Goal: Information Seeking & Learning: Check status

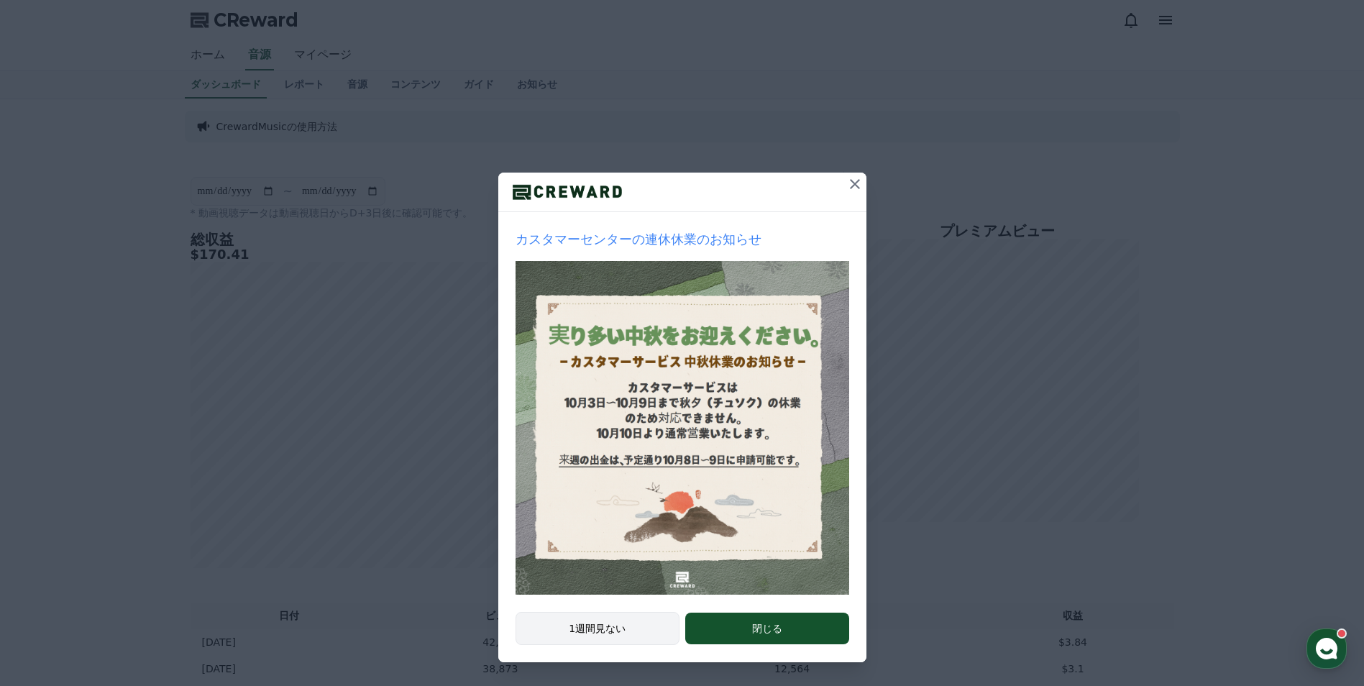
click at [613, 625] on button "1週間見ない" at bounding box center [597, 628] width 165 height 33
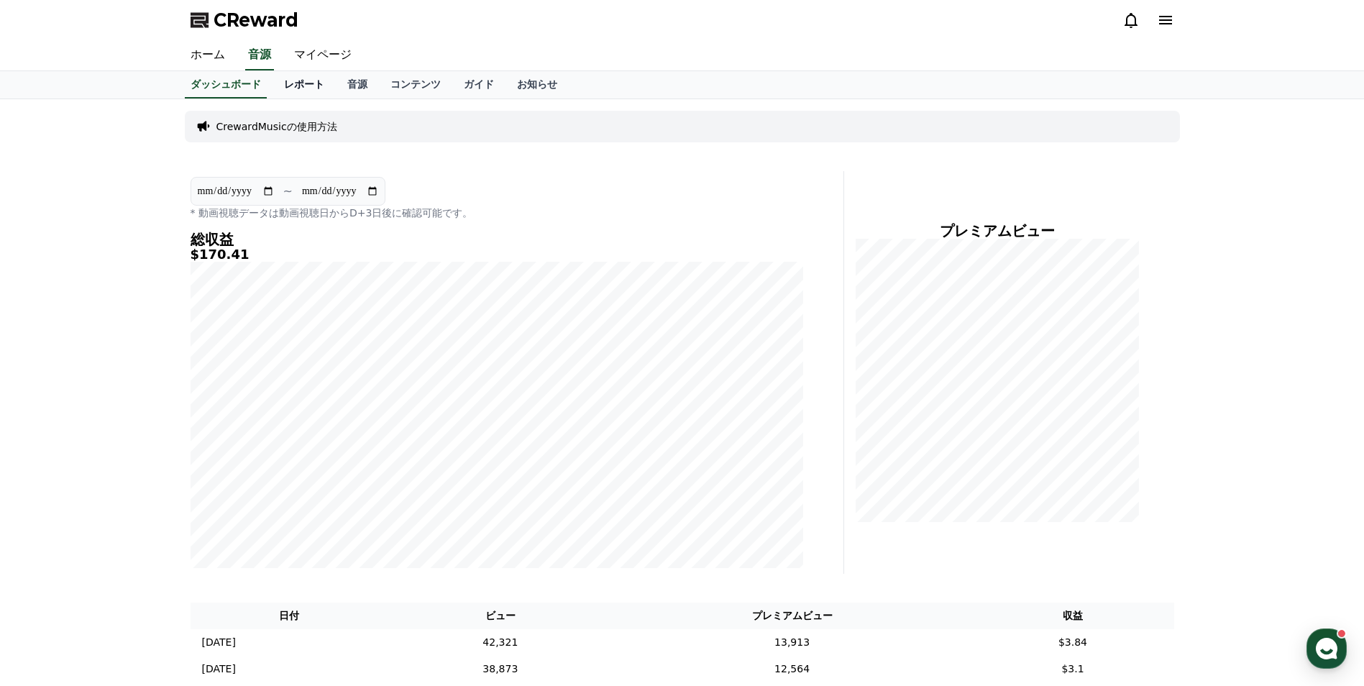
click at [293, 89] on link "レポート" at bounding box center [303, 84] width 63 height 27
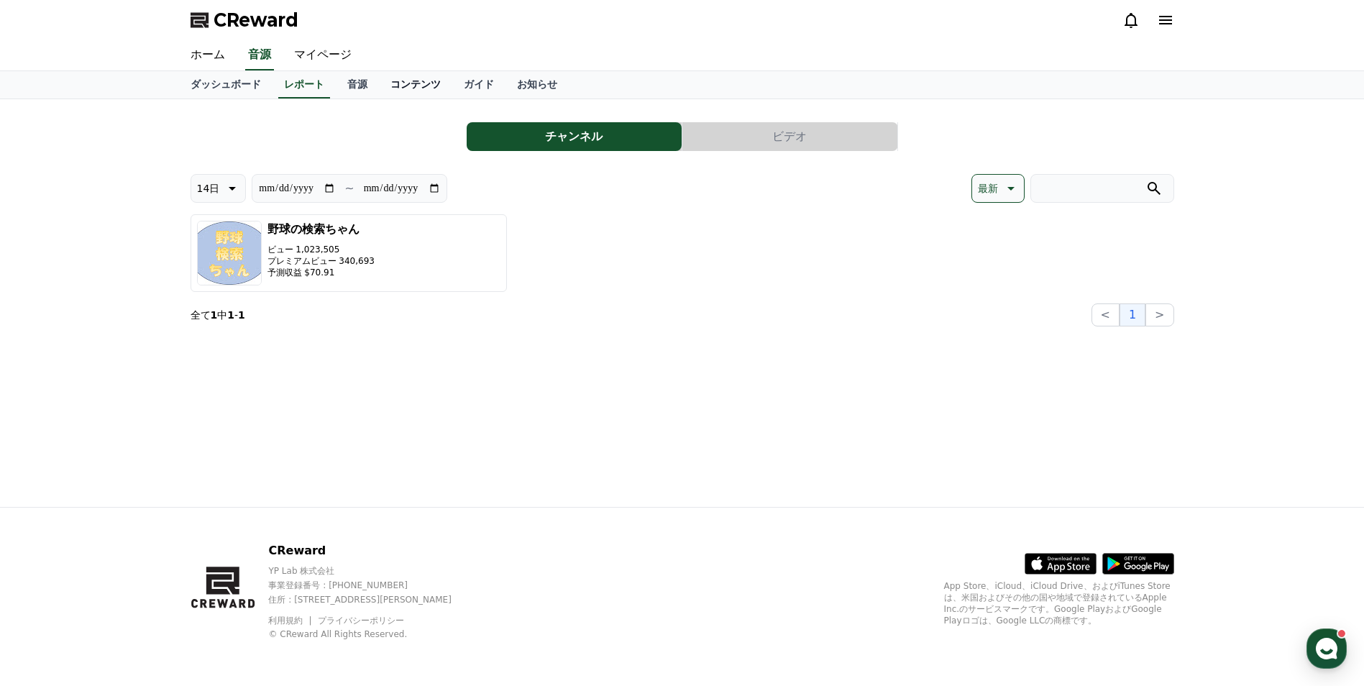
click at [379, 88] on link "コンテンツ" at bounding box center [415, 84] width 73 height 27
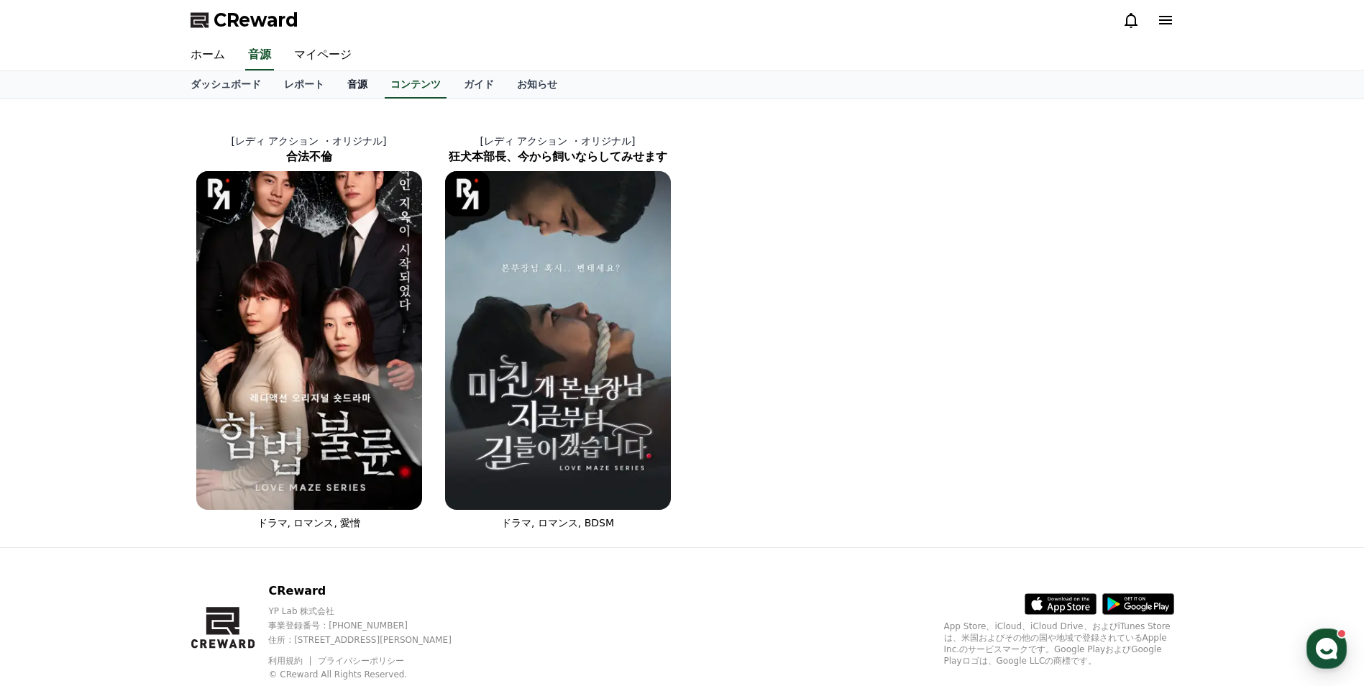
click at [336, 91] on link "音源" at bounding box center [357, 84] width 43 height 27
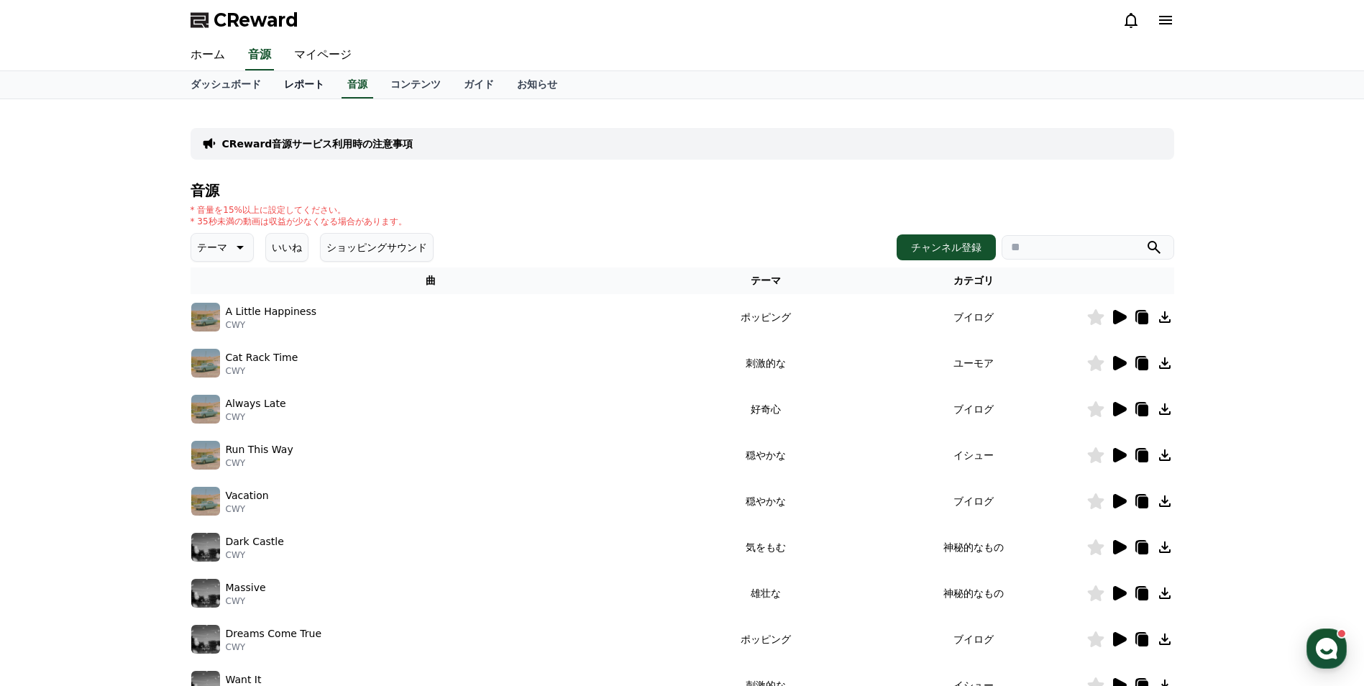
click at [283, 90] on link "レポート" at bounding box center [303, 84] width 63 height 27
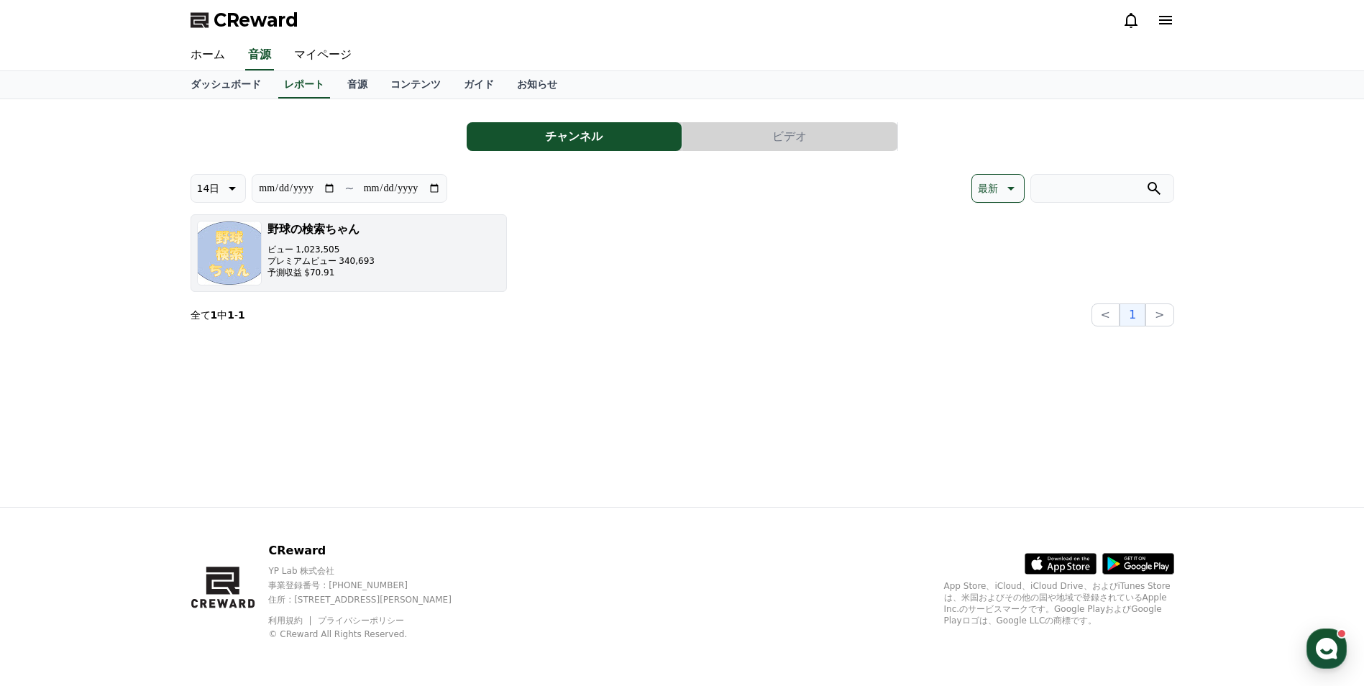
click at [293, 273] on p "予測収益 $70.91" at bounding box center [320, 273] width 107 height 12
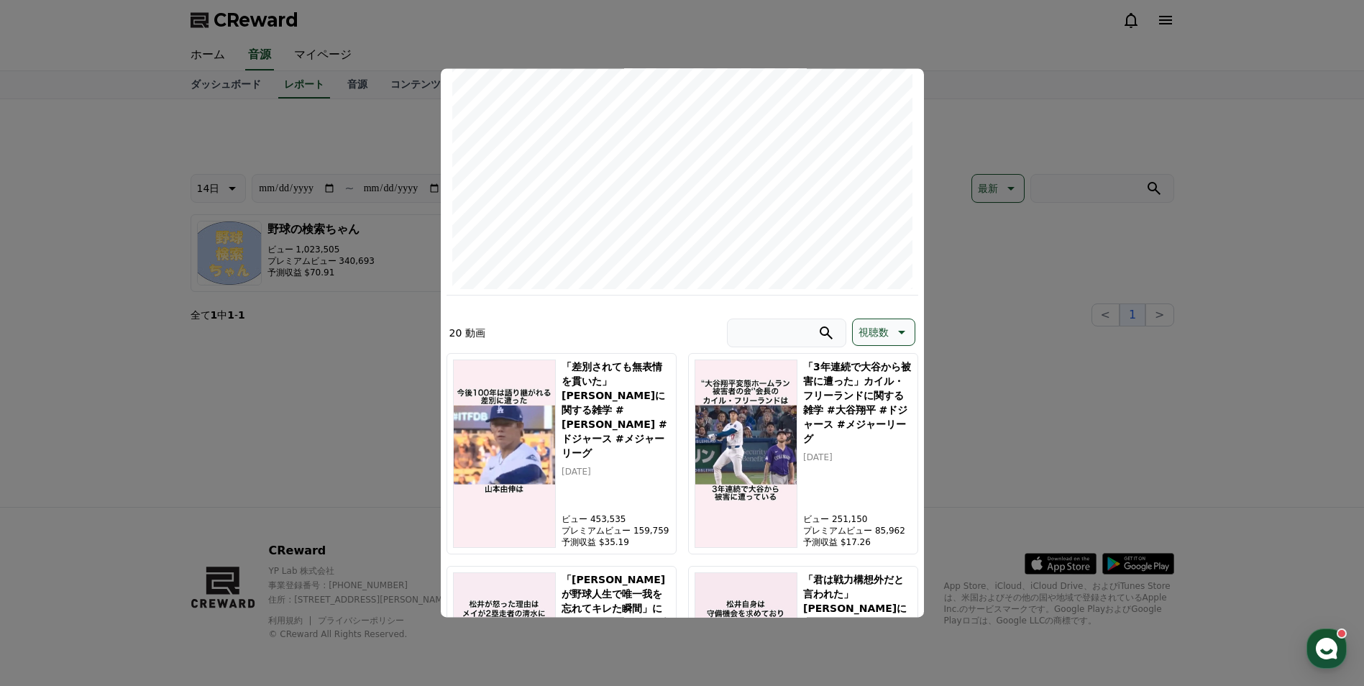
scroll to position [288, 0]
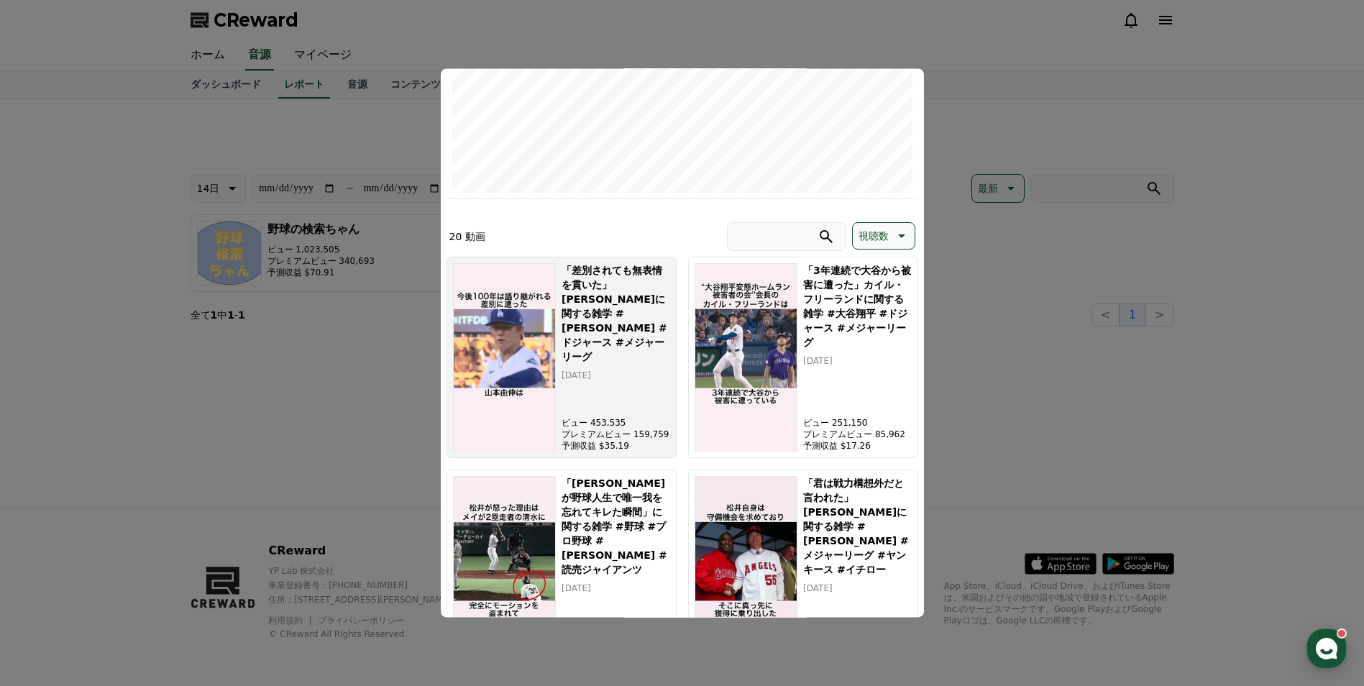
click at [620, 358] on div "「差別されても無表情を貫いた」[PERSON_NAME]に関する雑学 #[PERSON_NAME] #ドジャース #メジャーリーグ [DATE] ビュー 45…" at bounding box center [615, 357] width 108 height 188
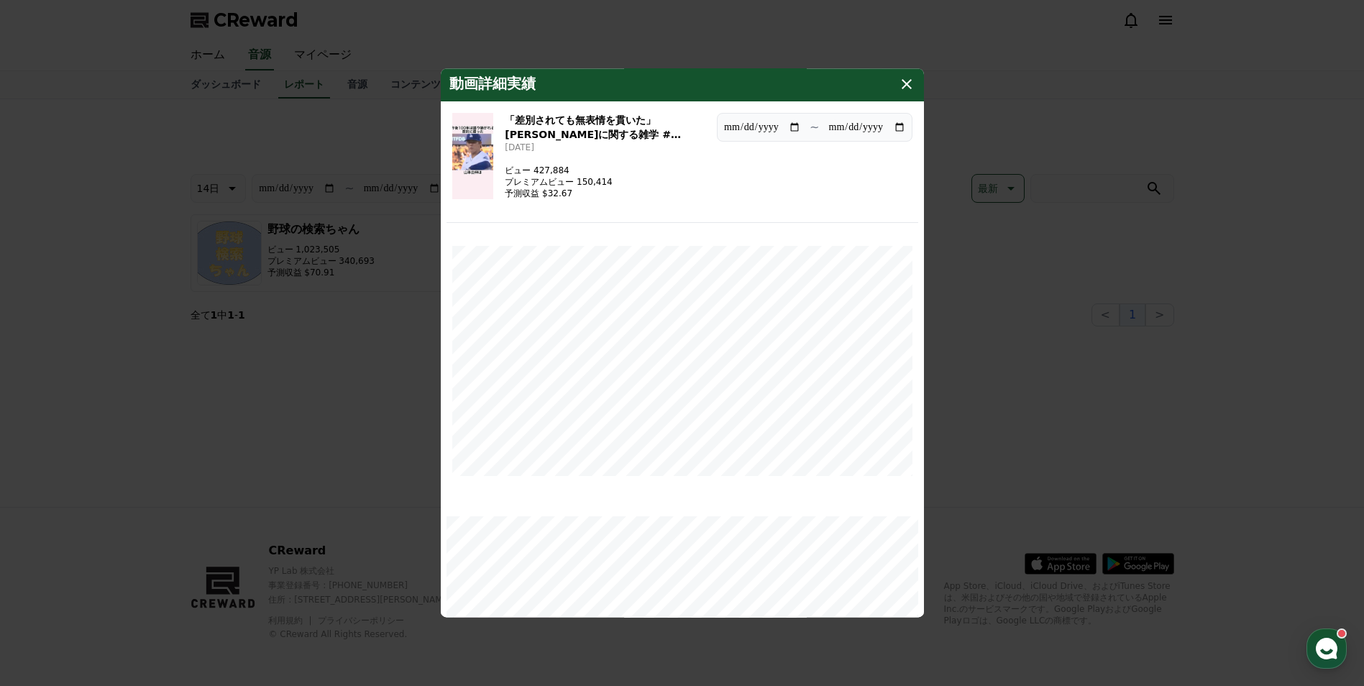
scroll to position [0, 0]
click at [906, 75] on div "動画詳細実績" at bounding box center [682, 85] width 483 height 35
click at [906, 83] on icon "modal" at bounding box center [906, 85] width 17 height 17
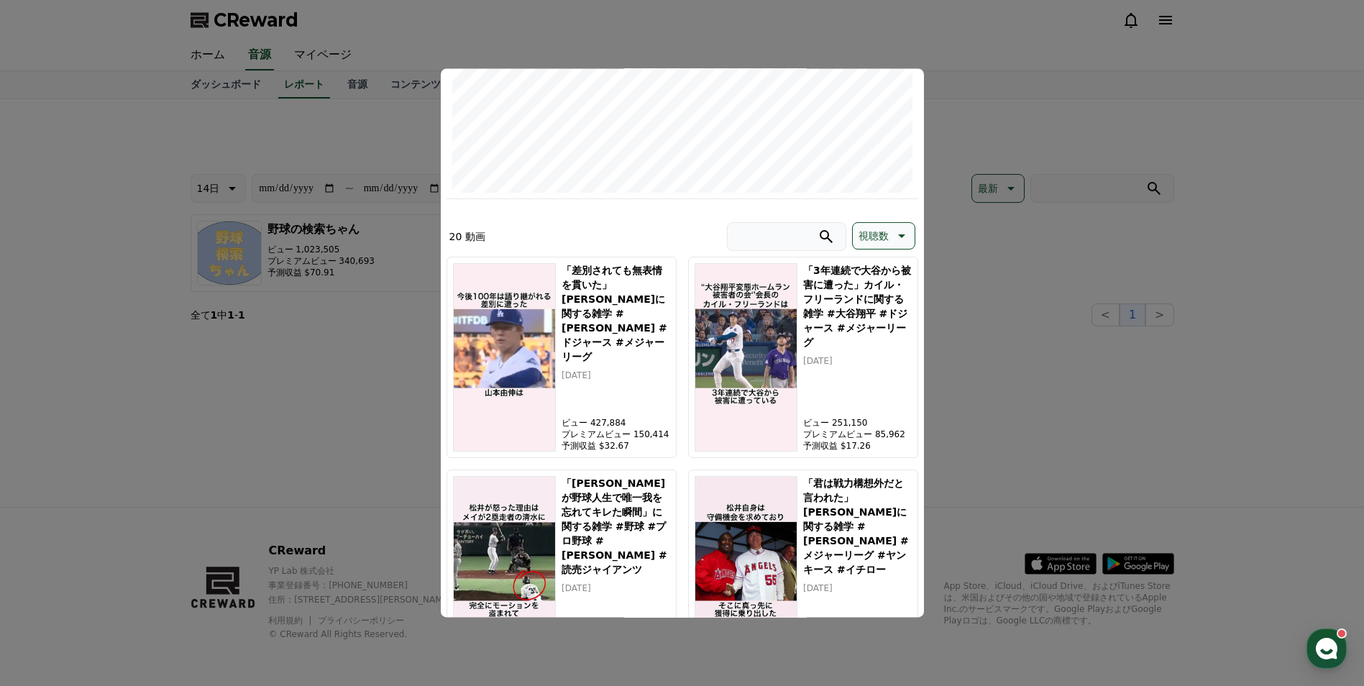
click at [87, 373] on button "close modal" at bounding box center [682, 343] width 1364 height 686
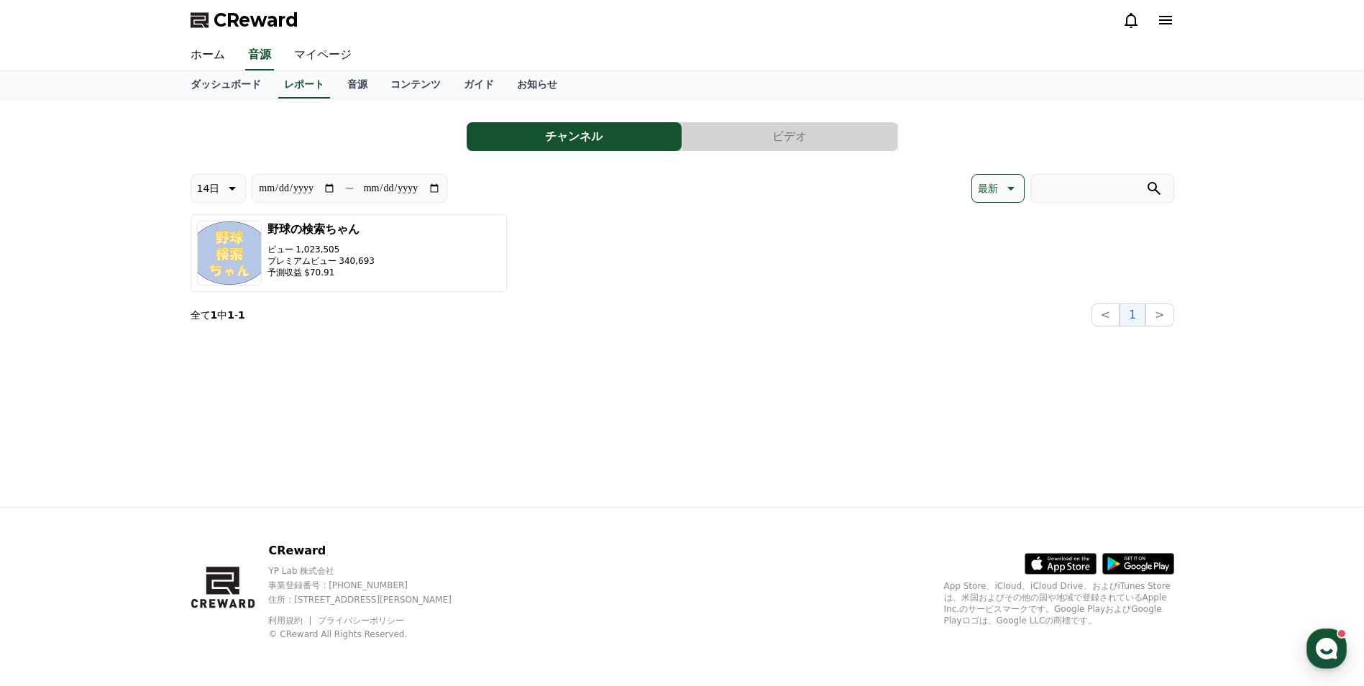
click at [320, 56] on link "マイページ" at bounding box center [322, 55] width 81 height 30
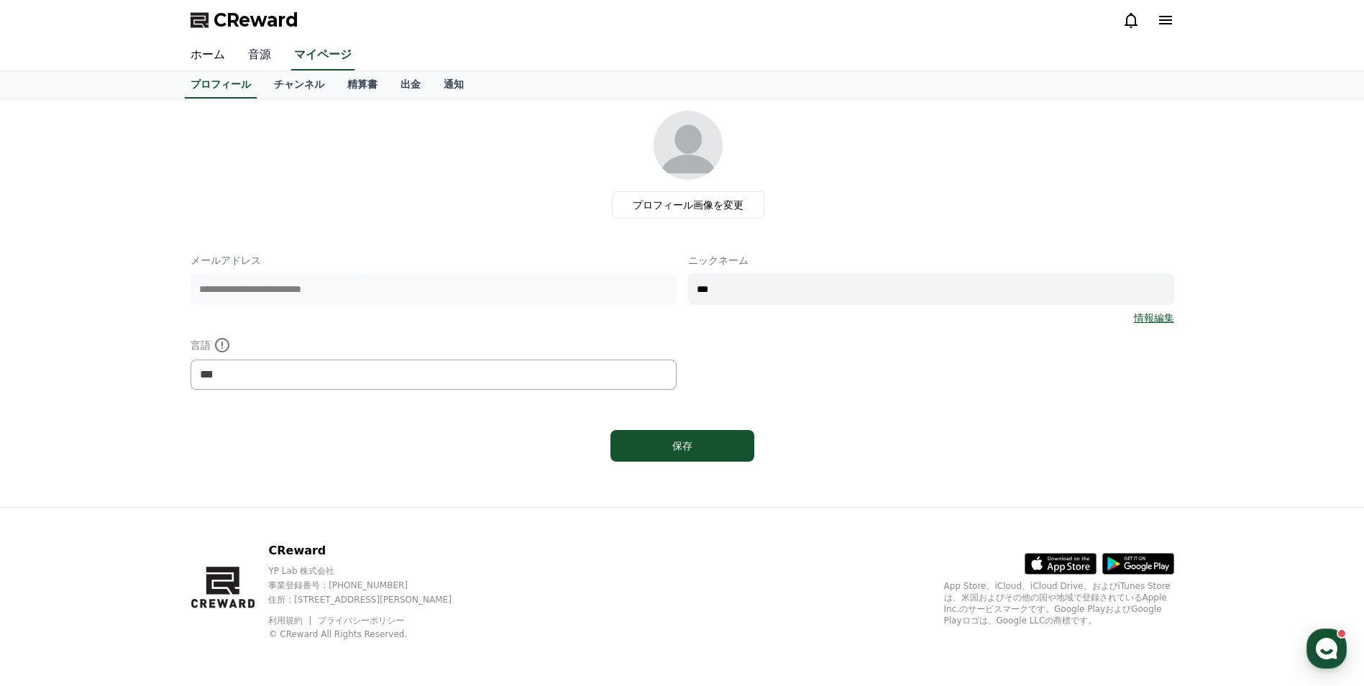
click at [253, 52] on link "音源" at bounding box center [259, 55] width 46 height 30
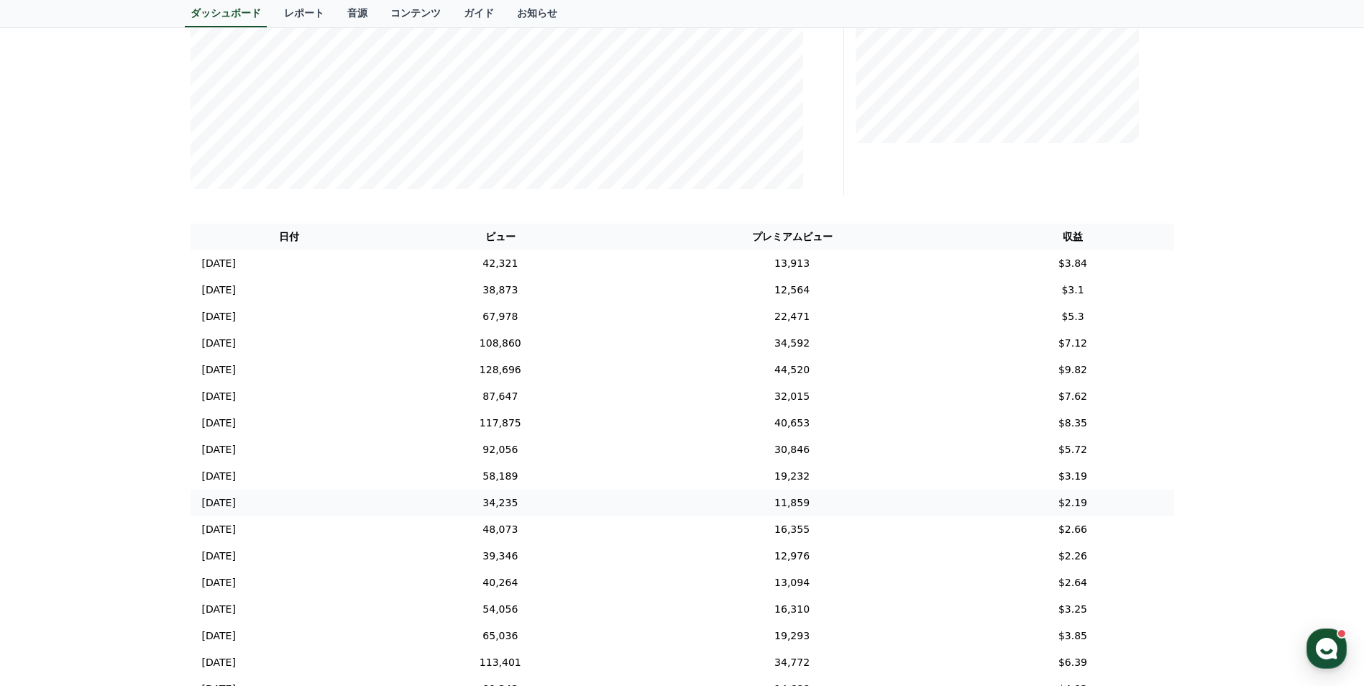
scroll to position [431, 0]
click at [897, 214] on td "13,913" at bounding box center [791, 211] width 359 height 27
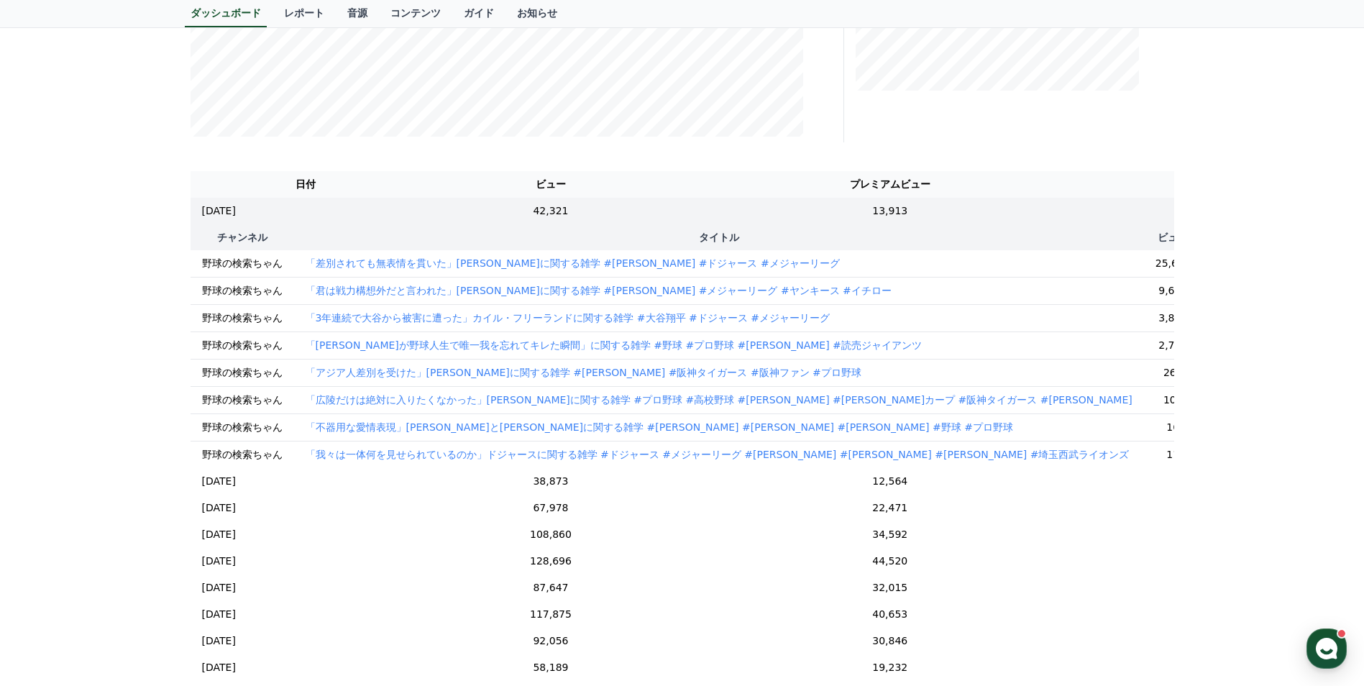
click at [543, 267] on p "「差別されても無表情を貫いた」[PERSON_NAME]に関する雑学 #[PERSON_NAME] #ドジャース #メジャーリーグ" at bounding box center [572, 263] width 534 height 14
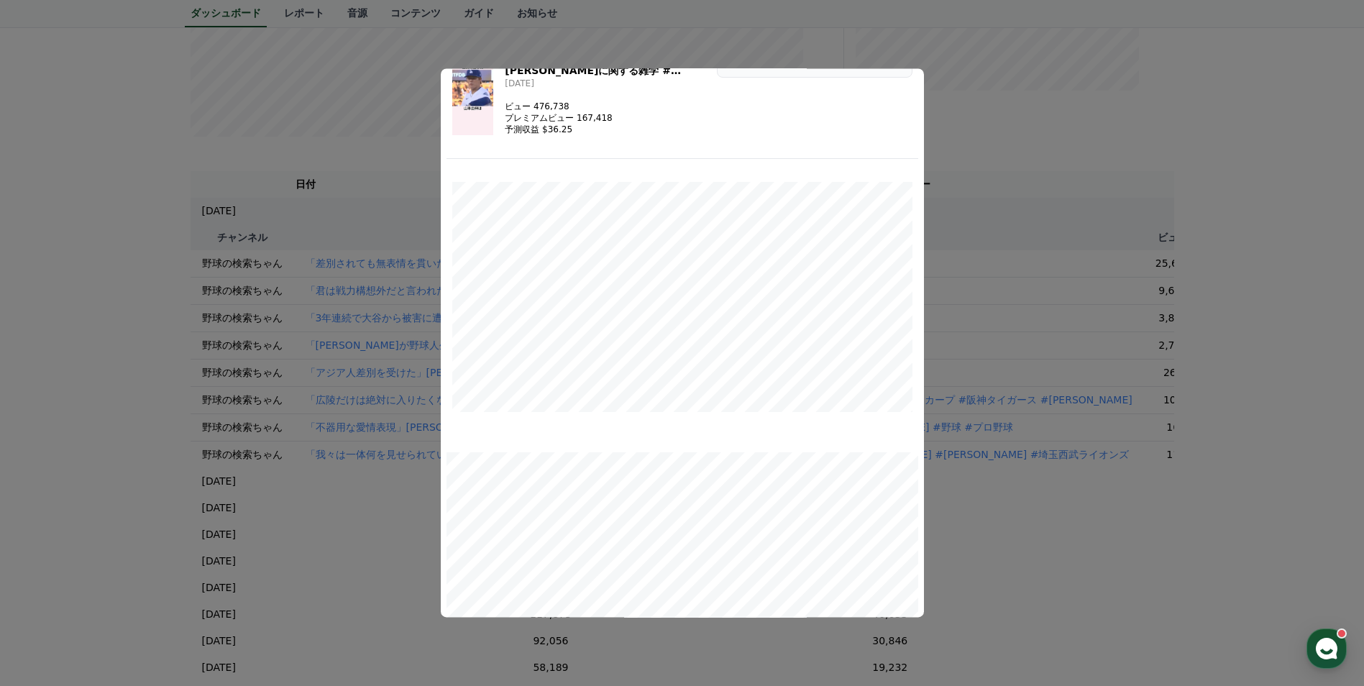
scroll to position [0, 0]
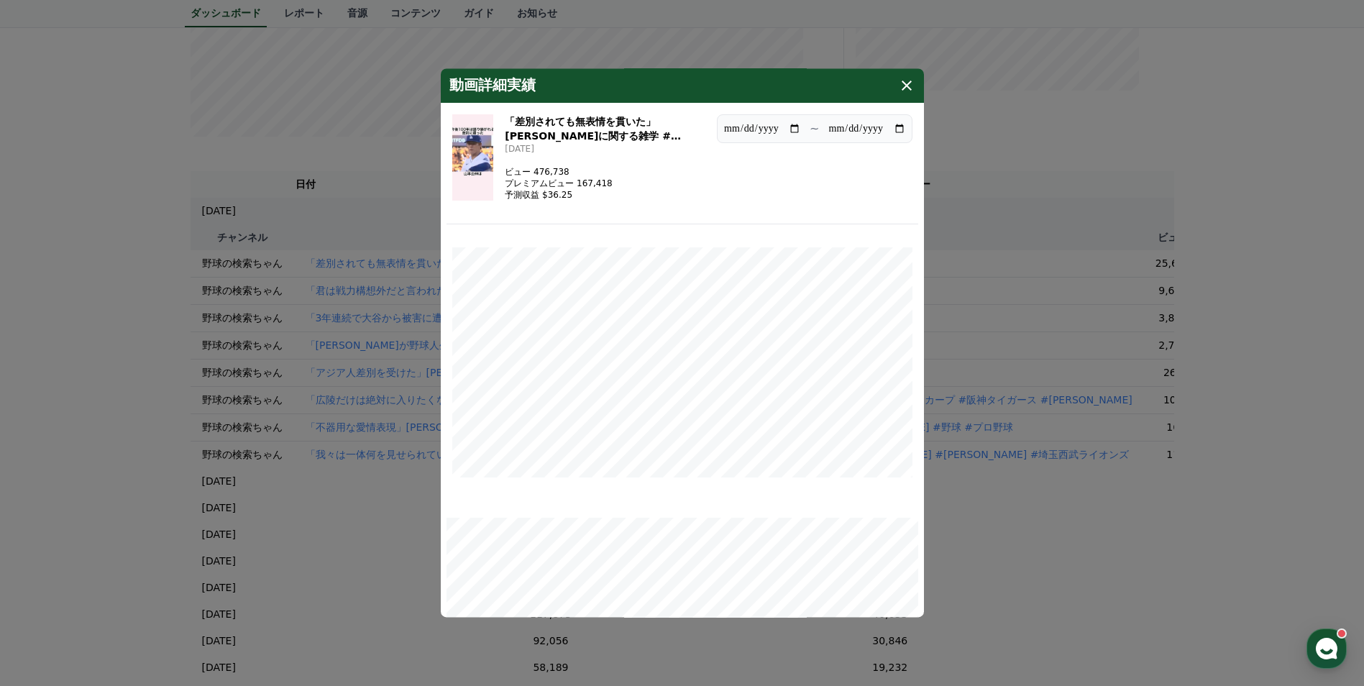
click at [491, 162] on img "modal" at bounding box center [473, 157] width 42 height 86
click at [907, 86] on icon "modal" at bounding box center [906, 86] width 10 height 10
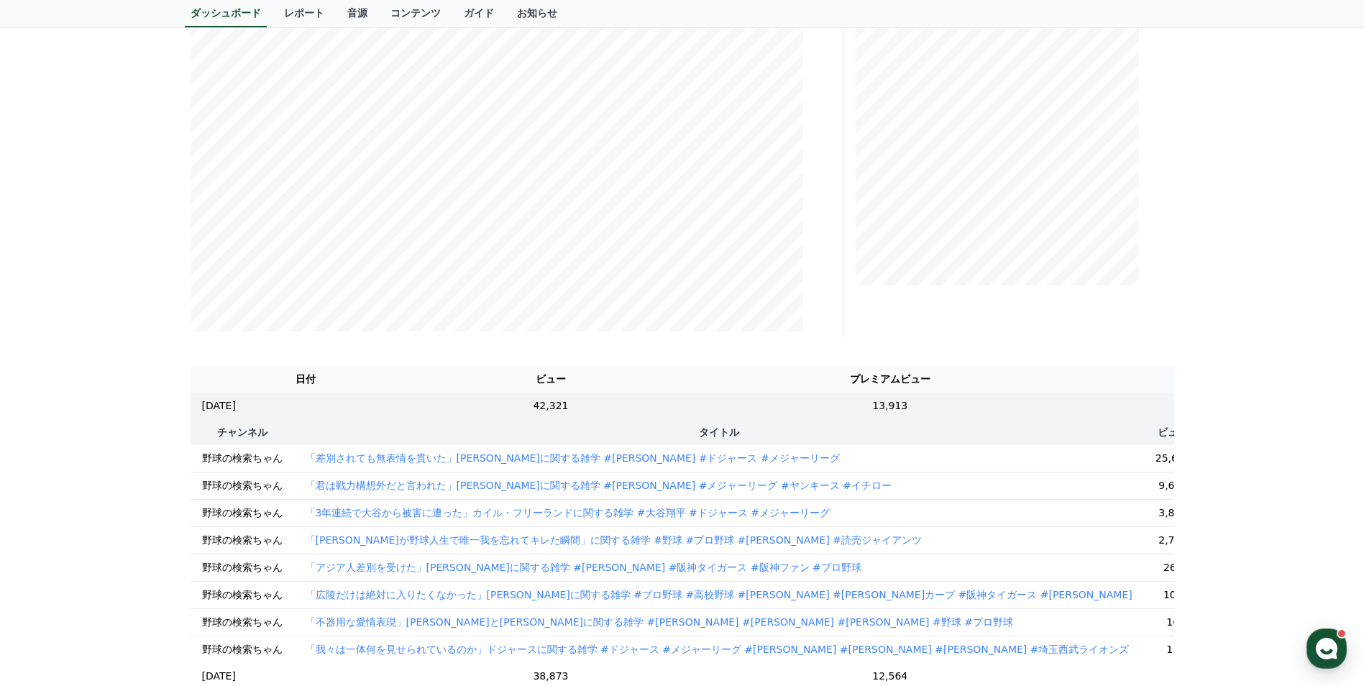
scroll to position [288, 0]
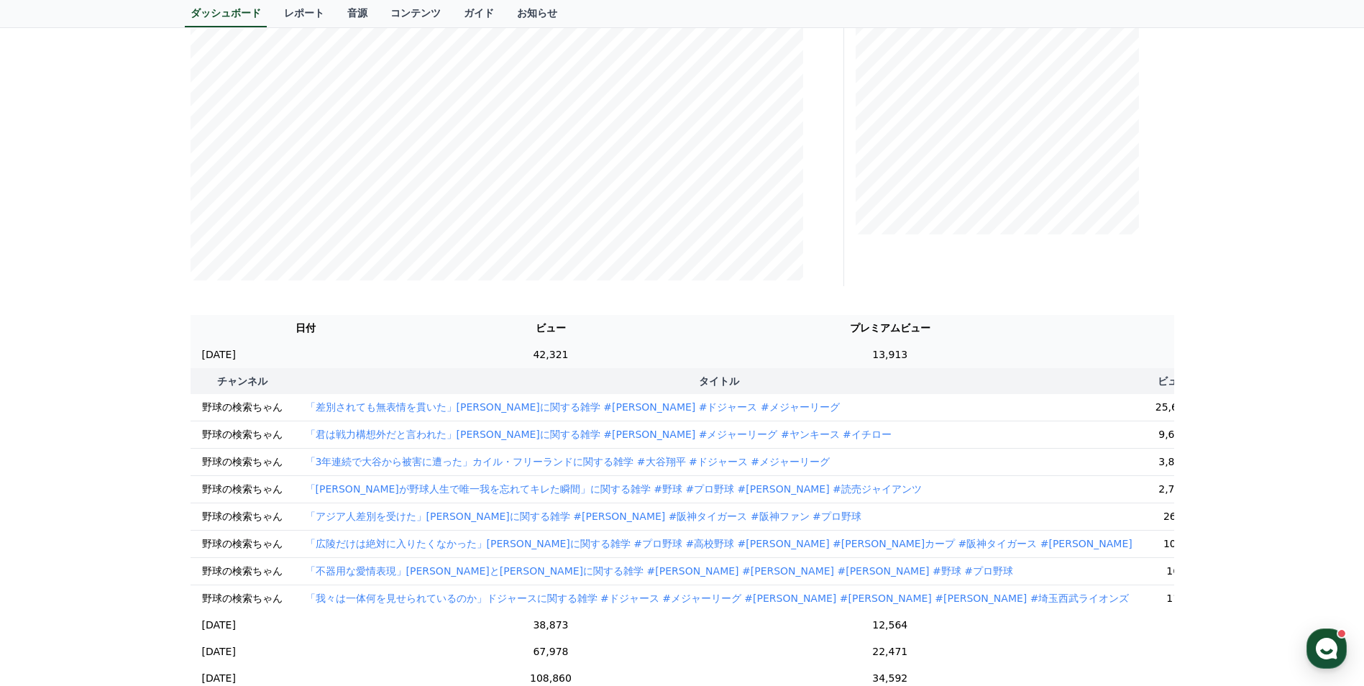
click at [850, 347] on td "13,913" at bounding box center [890, 354] width 418 height 27
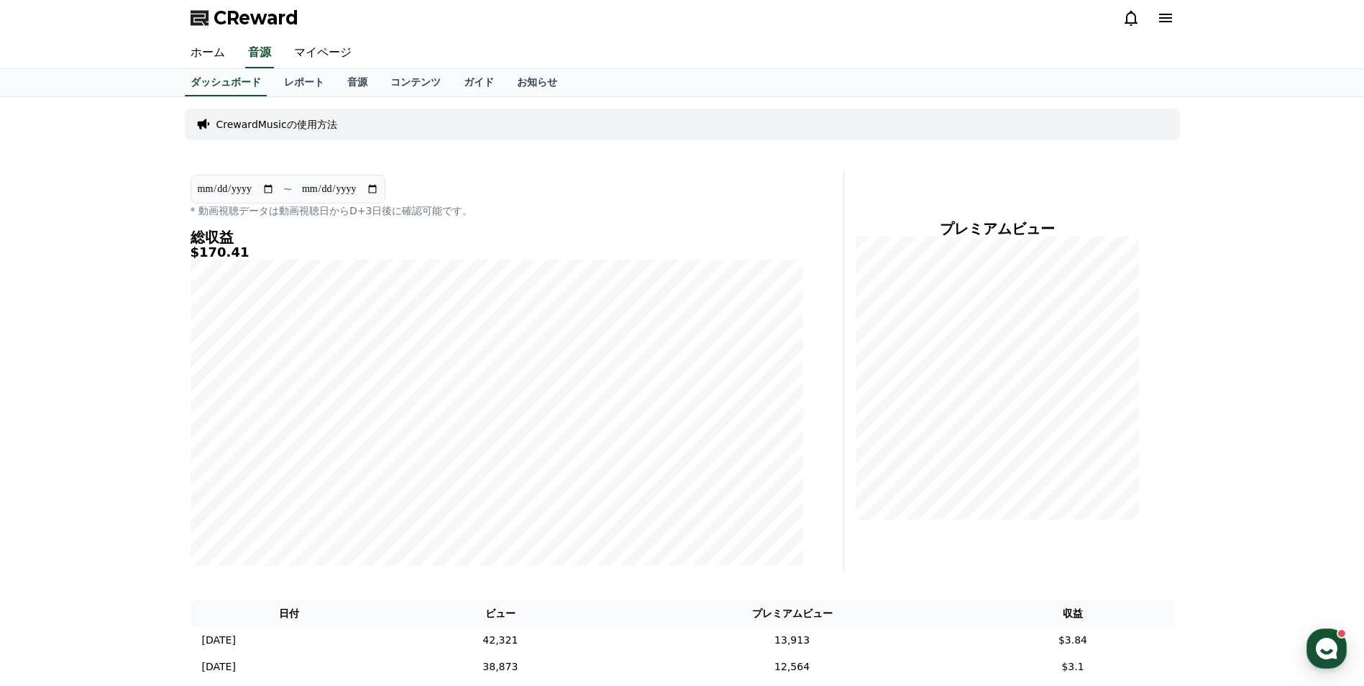
scroll to position [0, 0]
click at [278, 89] on link "レポート" at bounding box center [303, 84] width 63 height 27
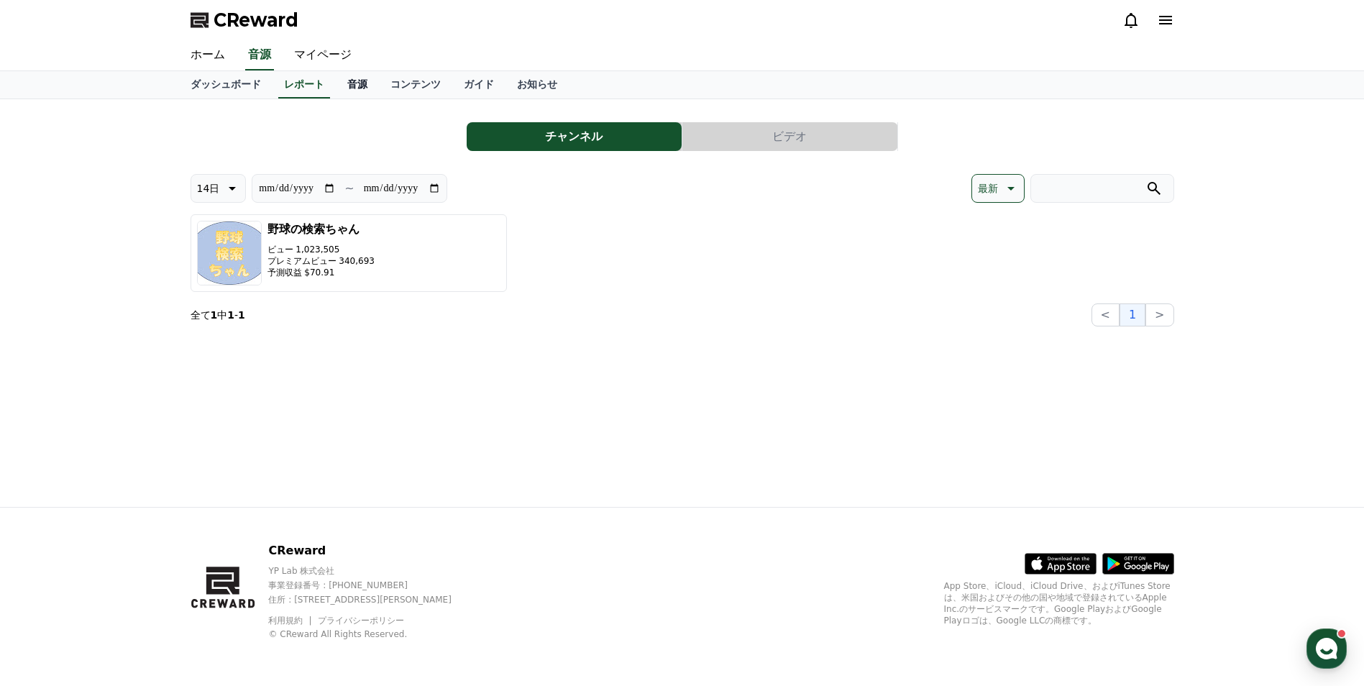
click at [336, 88] on link "音源" at bounding box center [357, 84] width 43 height 27
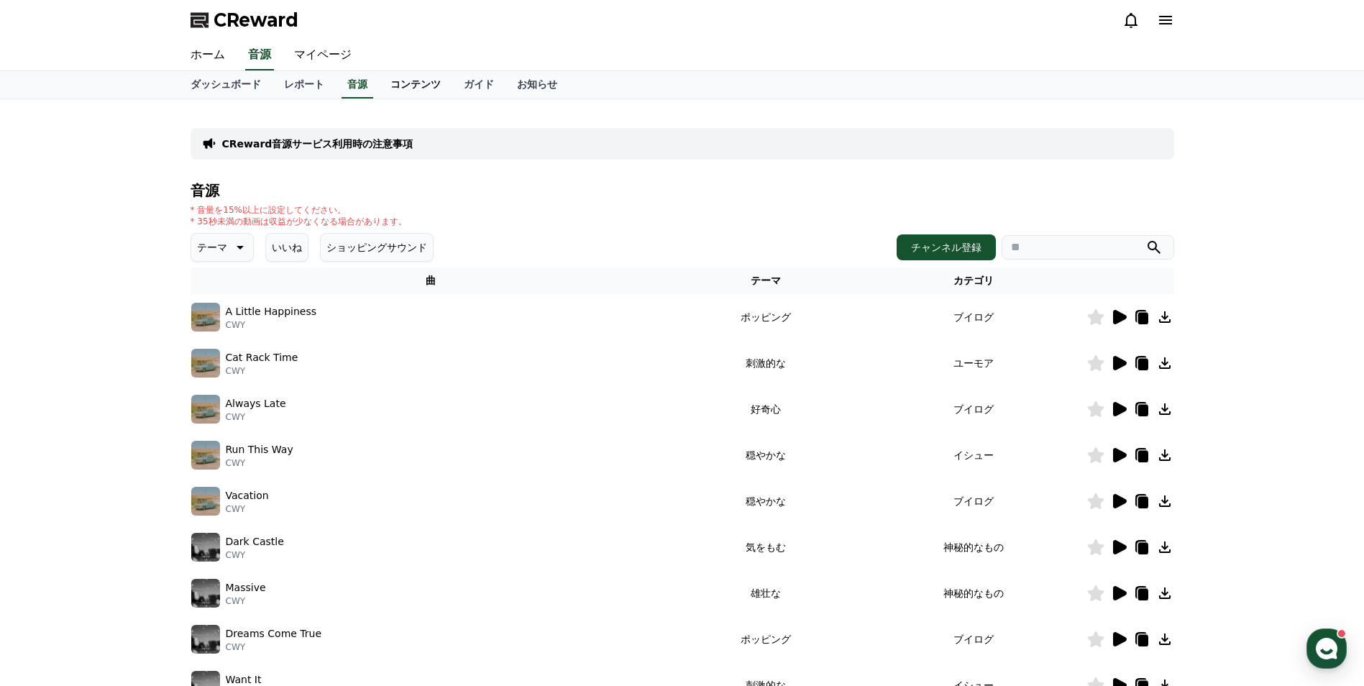
click at [379, 88] on link "コンテンツ" at bounding box center [415, 84] width 73 height 27
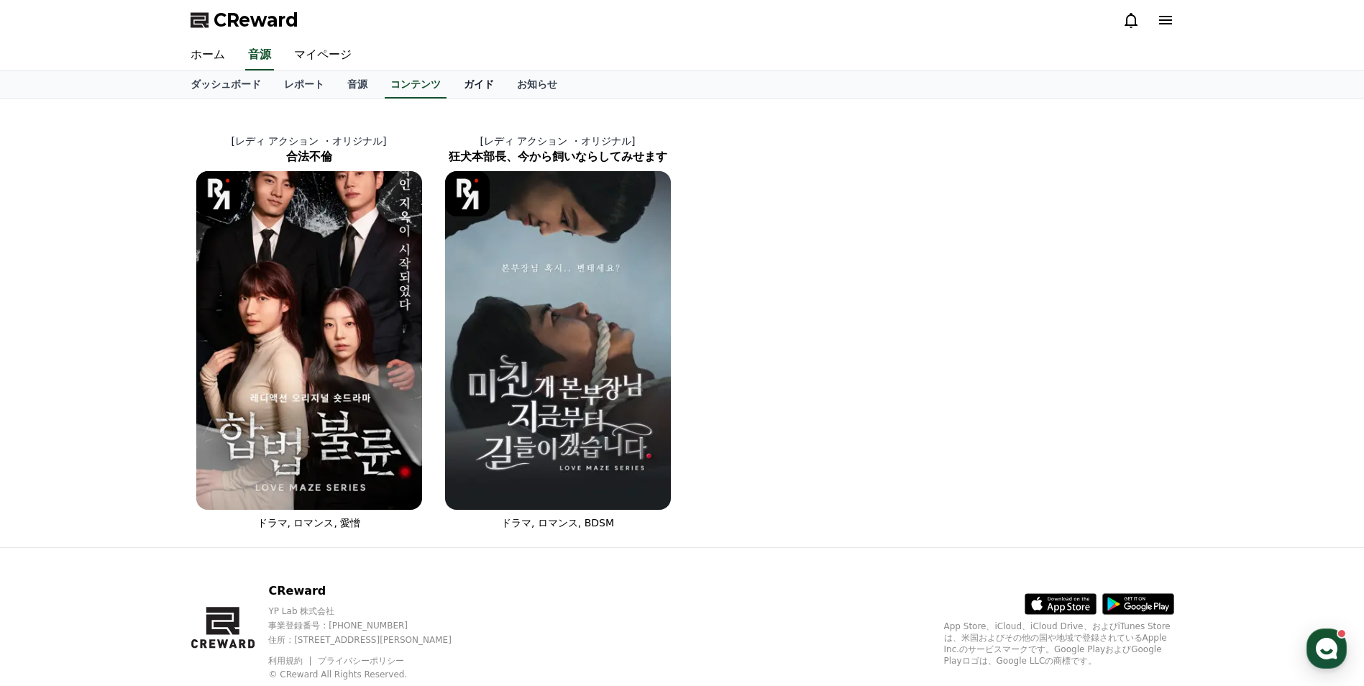
click at [452, 83] on link "ガイド" at bounding box center [478, 84] width 53 height 27
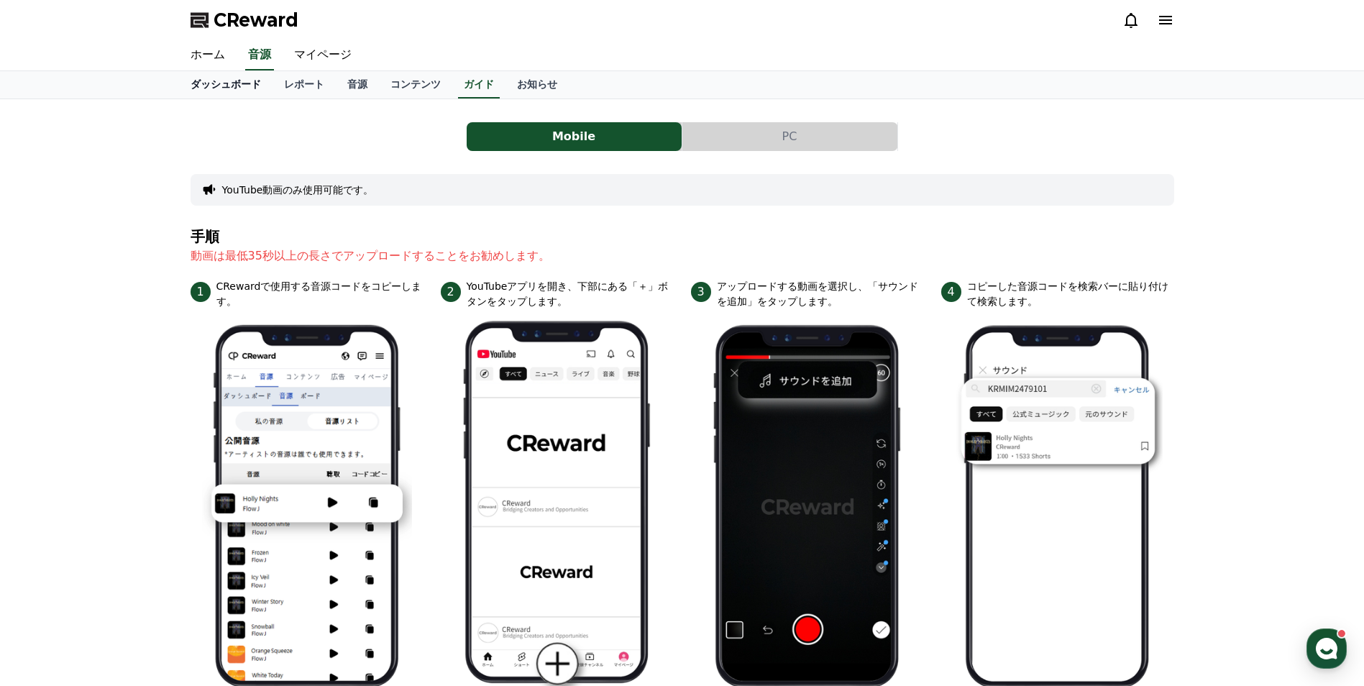
click at [229, 93] on link "ダッシュボード" at bounding box center [225, 84] width 93 height 27
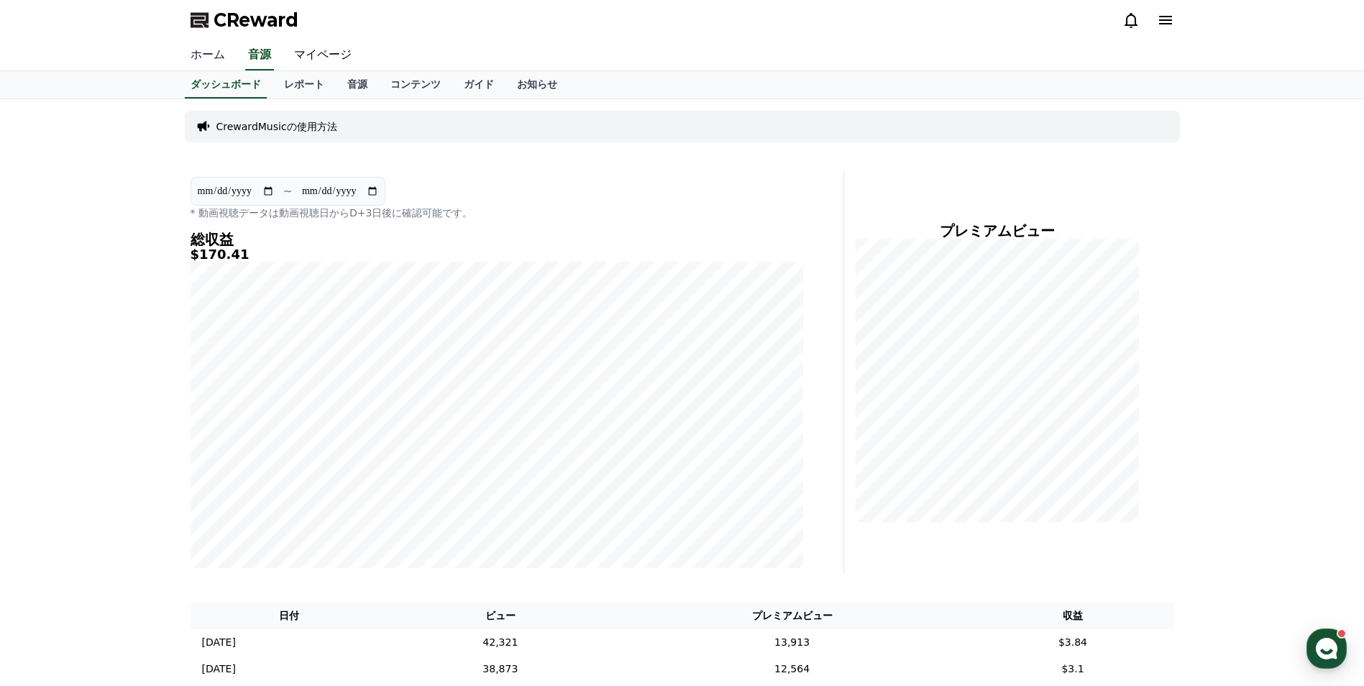
click at [216, 55] on link "ホーム" at bounding box center [208, 55] width 58 height 30
